Goal: Communication & Community: Answer question/provide support

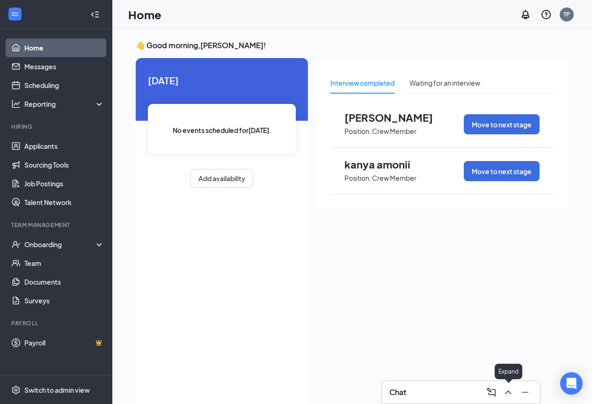
click at [509, 393] on icon "ChevronUp" at bounding box center [508, 391] width 11 height 11
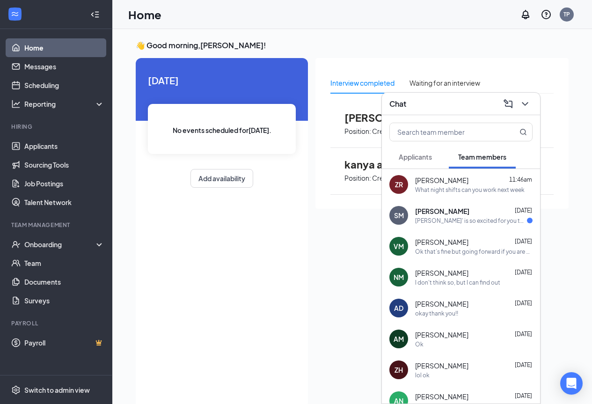
click at [459, 217] on div "[PERSON_NAME]' is so excited for you to join our team! Do you know anyone else …" at bounding box center [471, 221] width 112 height 8
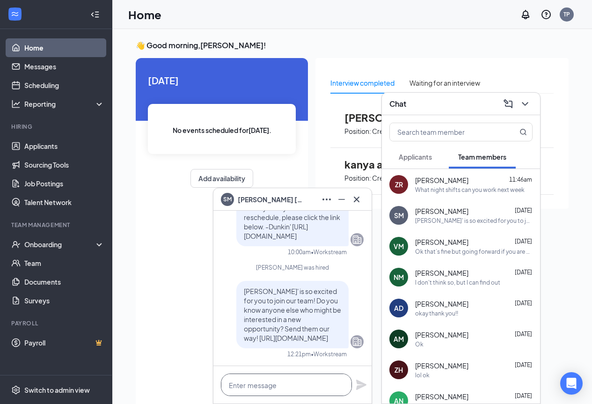
click at [261, 381] on textarea at bounding box center [286, 384] width 131 height 22
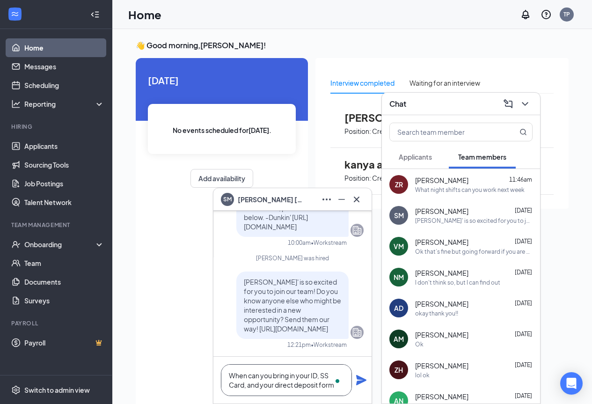
type textarea "When can you bring in your ID, SS Card, and your direct deposit form"
click at [362, 381] on icon "Plane" at bounding box center [361, 380] width 10 height 10
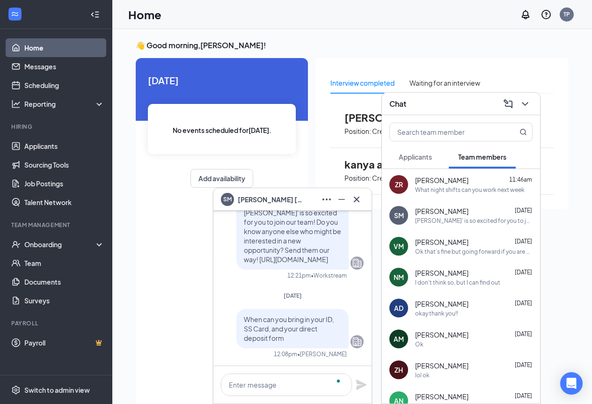
scroll to position [0, 0]
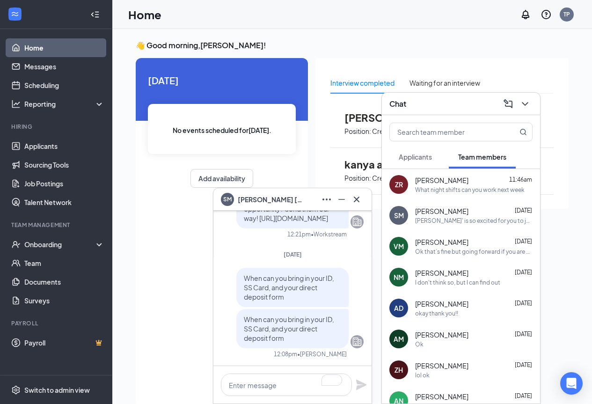
click at [422, 157] on span "Applicants" at bounding box center [415, 157] width 33 height 8
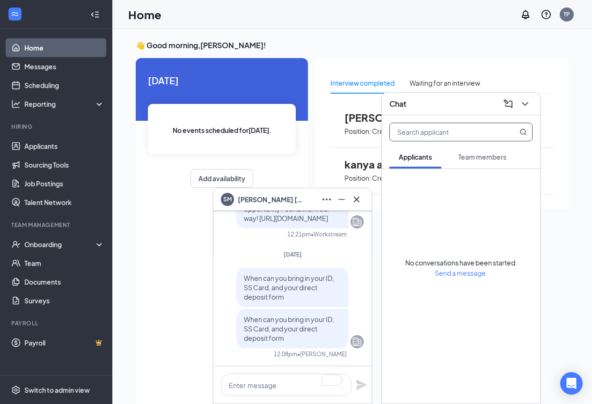
click at [414, 133] on input "text" at bounding box center [445, 132] width 111 height 18
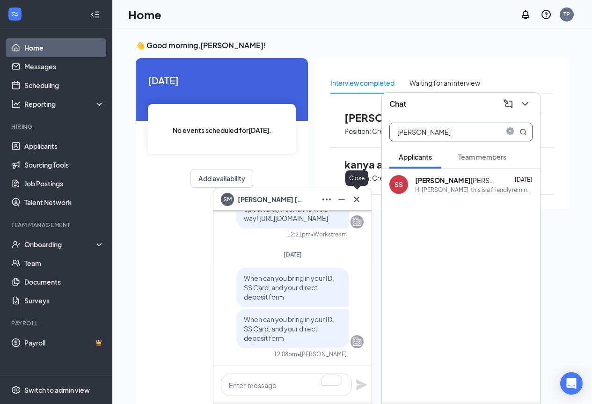
type input "[PERSON_NAME]"
click at [357, 197] on icon "Cross" at bounding box center [356, 199] width 11 height 11
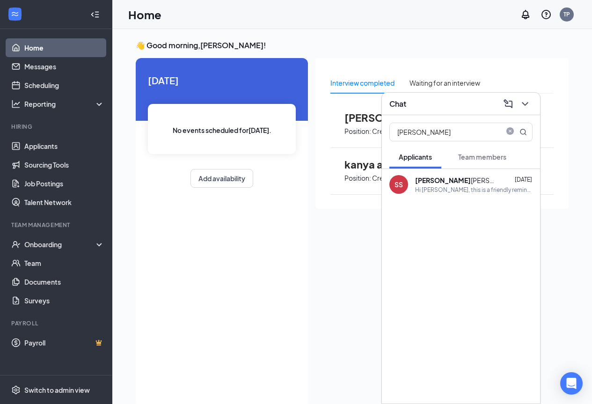
click at [450, 186] on div "Hi [PERSON_NAME], this is a friendly reminder. Your interview with [PERSON_NAME…" at bounding box center [473, 190] width 117 height 8
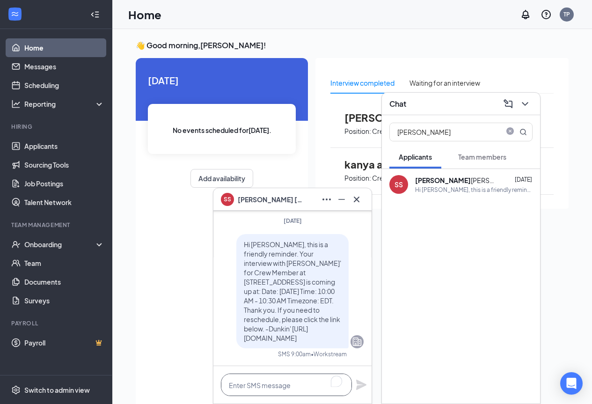
click at [286, 387] on textarea "To enrich screen reader interactions, please activate Accessibility in Grammarl…" at bounding box center [286, 384] width 131 height 22
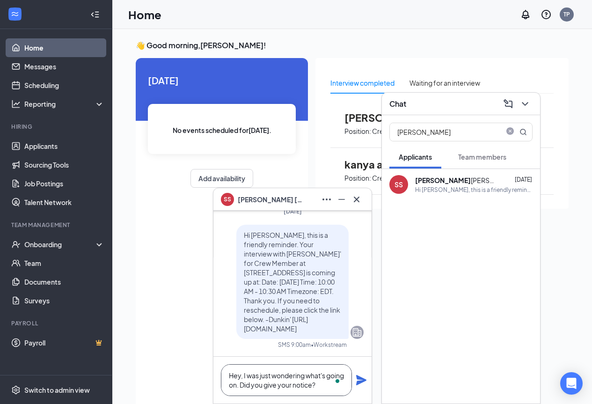
type textarea "Hey, I was just wondering what's going on. Did you give your notice?"
click at [359, 380] on icon "Plane" at bounding box center [361, 379] width 11 height 11
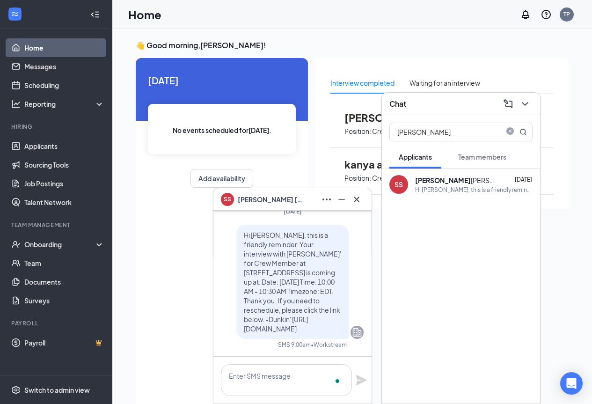
scroll to position [0, 0]
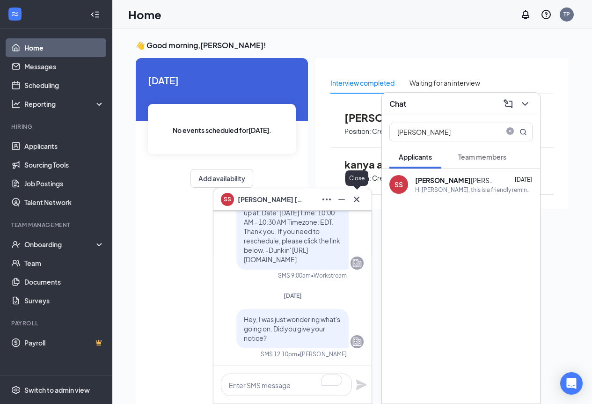
click at [356, 200] on icon "Cross" at bounding box center [356, 199] width 11 height 11
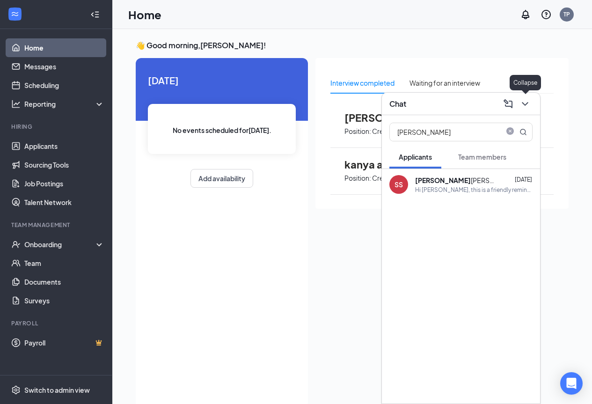
click at [525, 104] on icon "ChevronDown" at bounding box center [525, 104] width 6 height 4
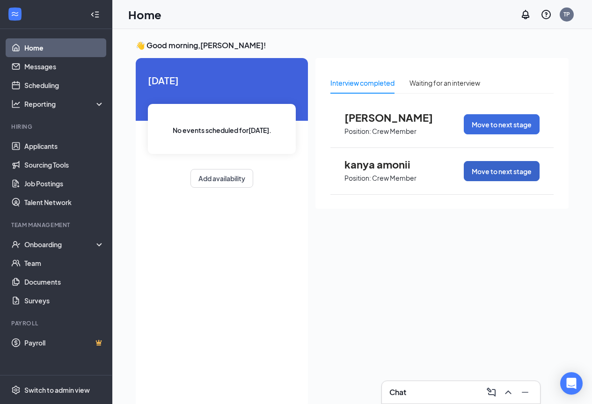
click at [507, 175] on button "Move to next stage" at bounding box center [502, 171] width 76 height 20
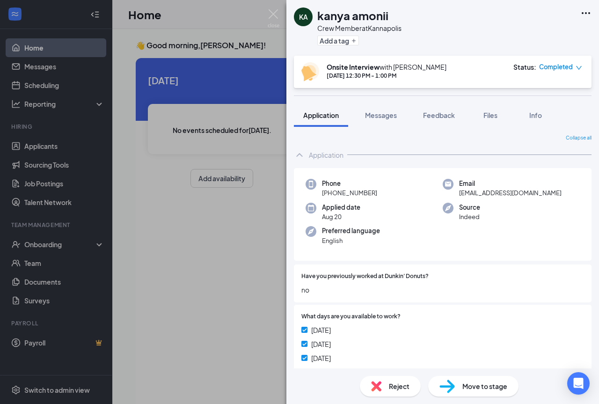
click at [394, 388] on span "Reject" at bounding box center [399, 386] width 21 height 10
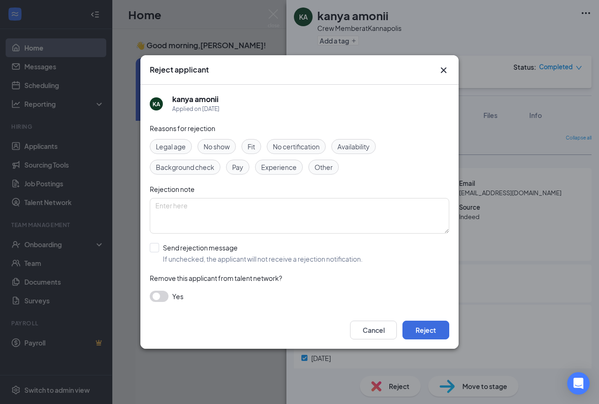
click at [323, 166] on span "Other" at bounding box center [323, 167] width 18 height 10
click at [430, 332] on button "Reject" at bounding box center [425, 330] width 47 height 19
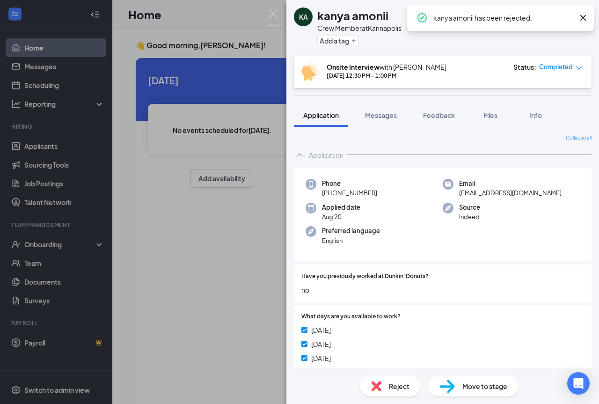
click at [220, 265] on div "[PERSON_NAME] amonii Crew Member at [GEOGRAPHIC_DATA] Add a tag Onsite Intervie…" at bounding box center [299, 202] width 599 height 404
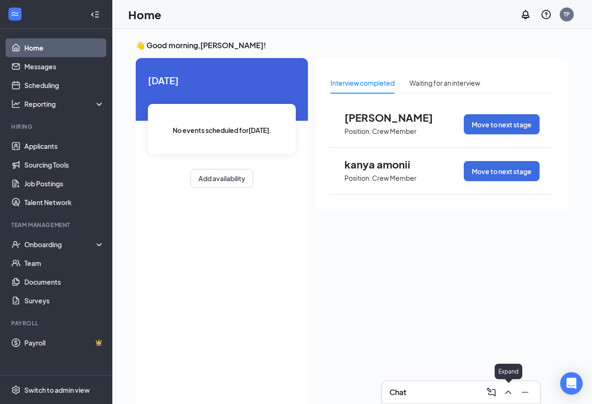
click at [509, 394] on icon "ChevronUp" at bounding box center [508, 391] width 11 height 11
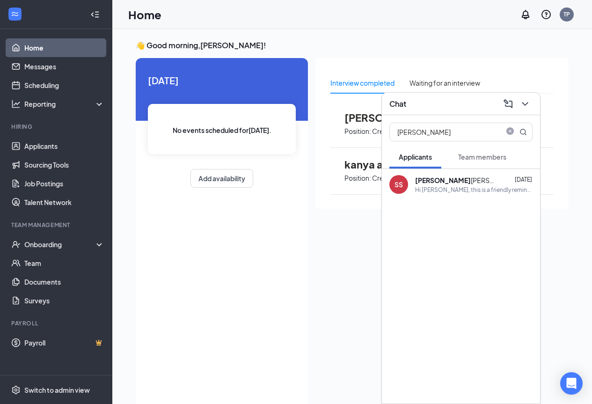
click at [443, 183] on div "[PERSON_NAME]" at bounding box center [457, 179] width 84 height 9
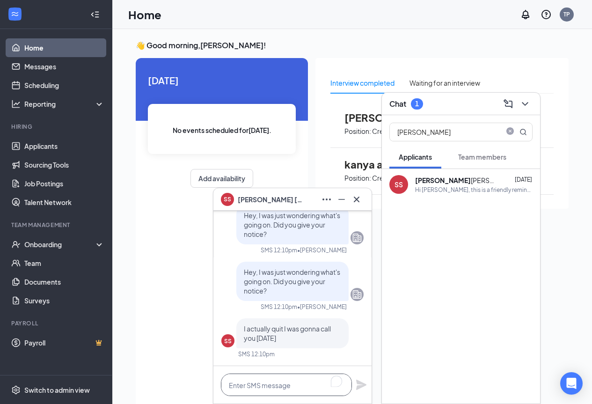
click at [282, 387] on textarea "To enrich screen reader interactions, please activate Accessibility in Grammarl…" at bounding box center [286, 384] width 131 height 22
type textarea "O"
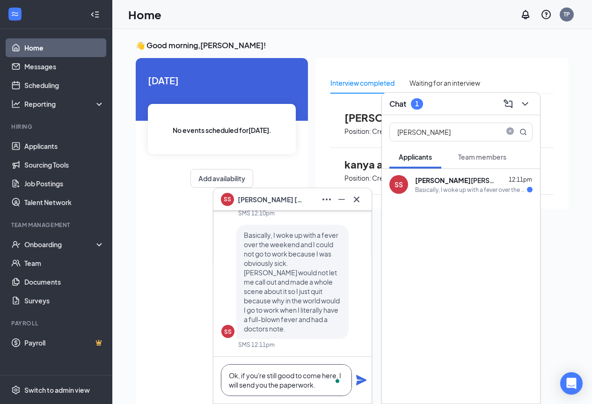
type textarea "Ok, if you're still good to come here, I will send you the paperwork."
click at [360, 382] on icon "Plane" at bounding box center [361, 380] width 10 height 10
